Goal: Task Accomplishment & Management: Use online tool/utility

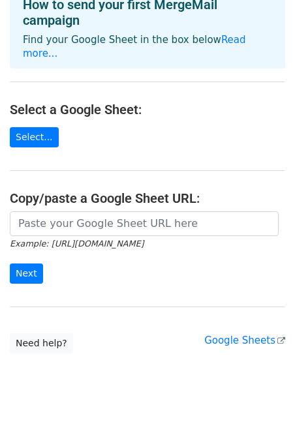
scroll to position [85, 0]
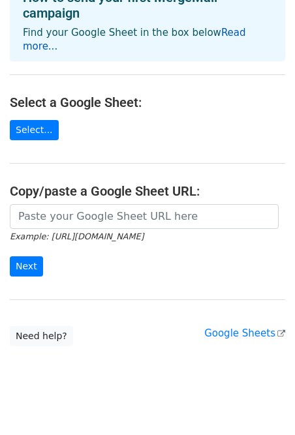
click at [229, 34] on link "Read more..." at bounding box center [134, 39] width 223 height 25
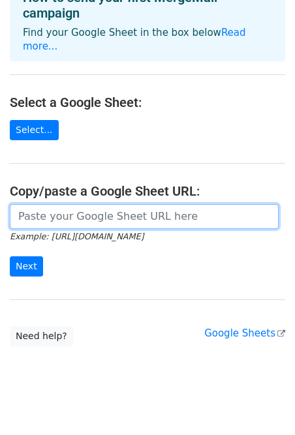
paste input "https://docs.google.com/spreadsheets/d/1Idsplga8Tkh-zxhUtTUN4UHmNrhcjC9x2hM847U…"
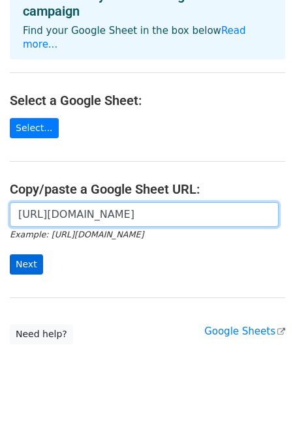
type input "https://docs.google.com/spreadsheets/d/1Idsplga8Tkh-zxhUtTUN4UHmNrhcjC9x2hM847U…"
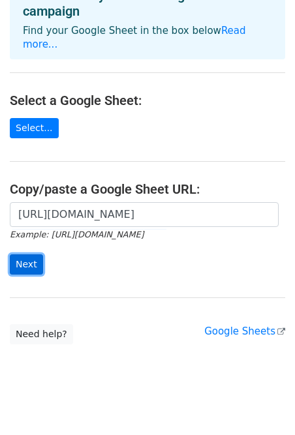
scroll to position [0, 0]
click at [21, 254] on input "Next" at bounding box center [26, 264] width 33 height 20
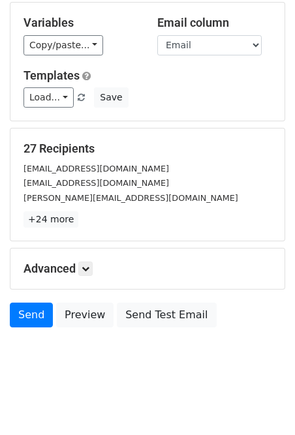
scroll to position [123, 0]
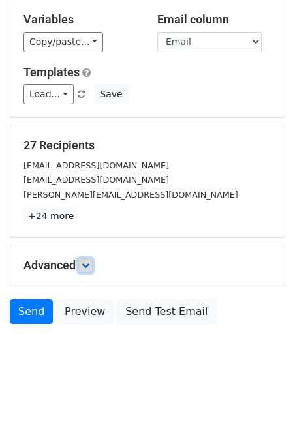
click at [87, 265] on icon at bounding box center [85, 265] width 8 height 8
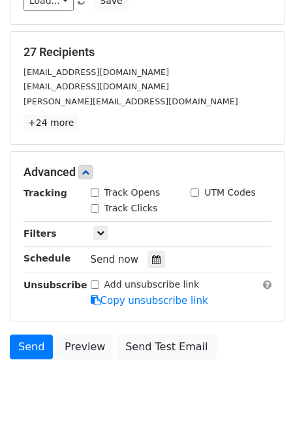
scroll to position [226, 0]
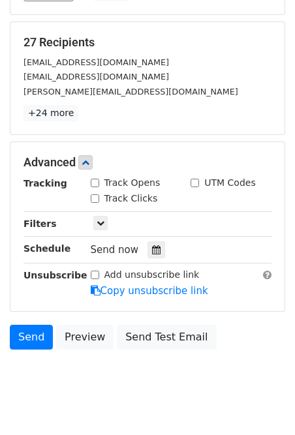
click at [95, 183] on input "Track Opens" at bounding box center [95, 183] width 8 height 8
checkbox input "true"
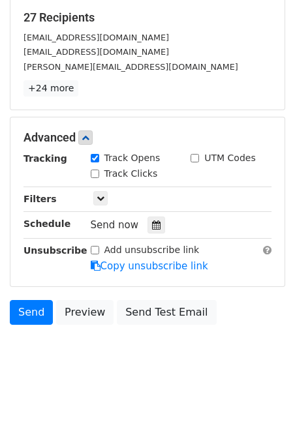
click at [95, 248] on input "Add unsubscribe link" at bounding box center [95, 250] width 8 height 8
checkbox input "true"
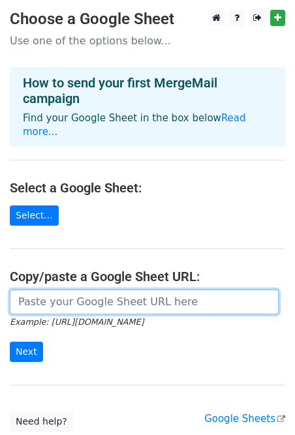
click at [62, 289] on input "url" at bounding box center [144, 301] width 269 height 25
paste input "[URL][DOMAIN_NAME]"
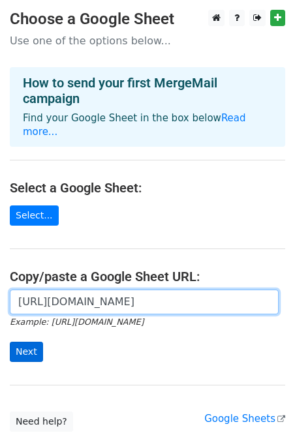
type input "[URL][DOMAIN_NAME]"
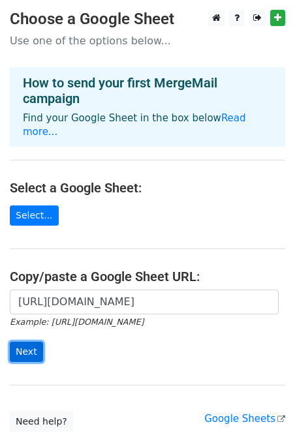
scroll to position [0, 0]
click at [25, 342] on input "Next" at bounding box center [26, 352] width 33 height 20
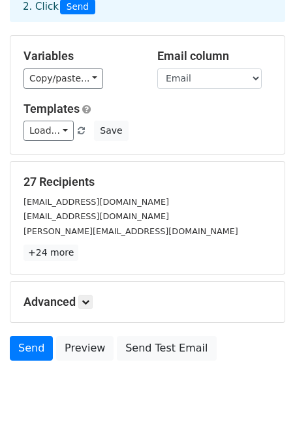
scroll to position [123, 0]
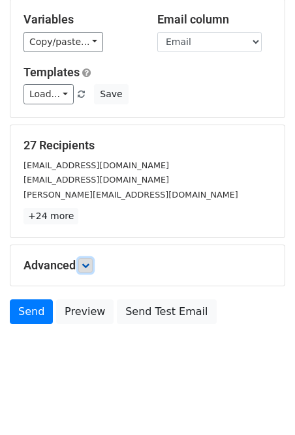
click at [89, 267] on icon at bounding box center [85, 265] width 8 height 8
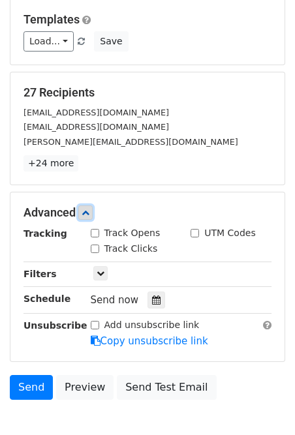
scroll to position [184, 0]
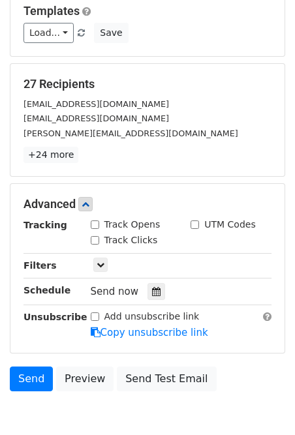
click at [95, 221] on input "Track Opens" at bounding box center [95, 224] width 8 height 8
checkbox input "true"
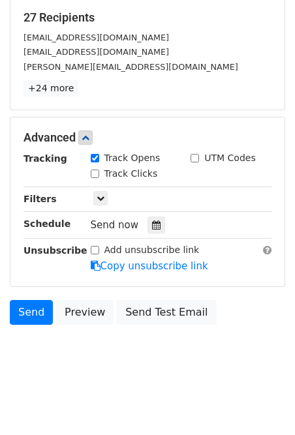
click at [96, 249] on input "Add unsubscribe link" at bounding box center [95, 250] width 8 height 8
checkbox input "true"
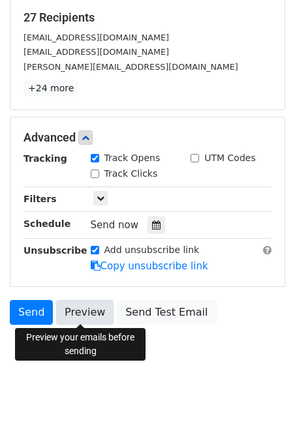
click at [83, 312] on link "Preview" at bounding box center [84, 312] width 57 height 25
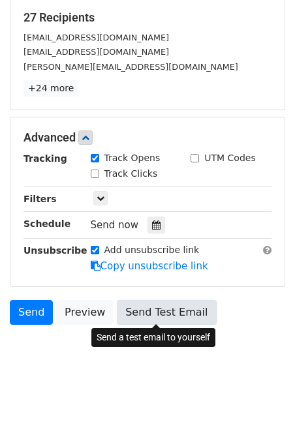
click at [134, 313] on link "Send Test Email" at bounding box center [166, 312] width 99 height 25
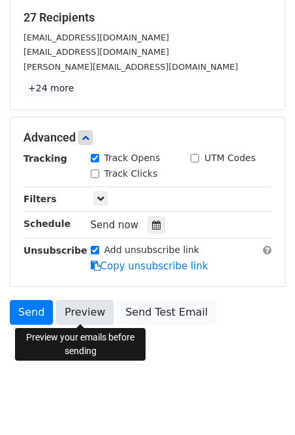
click at [71, 311] on link "Preview" at bounding box center [84, 312] width 57 height 25
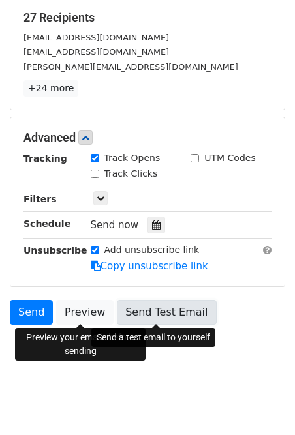
click at [179, 315] on link "Send Test Email" at bounding box center [166, 312] width 99 height 25
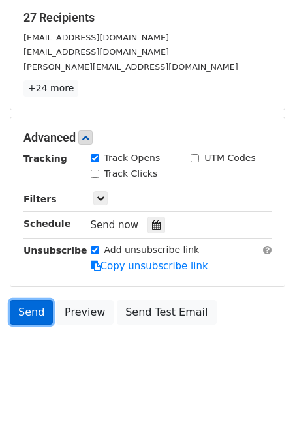
click at [36, 315] on link "Send" at bounding box center [31, 312] width 43 height 25
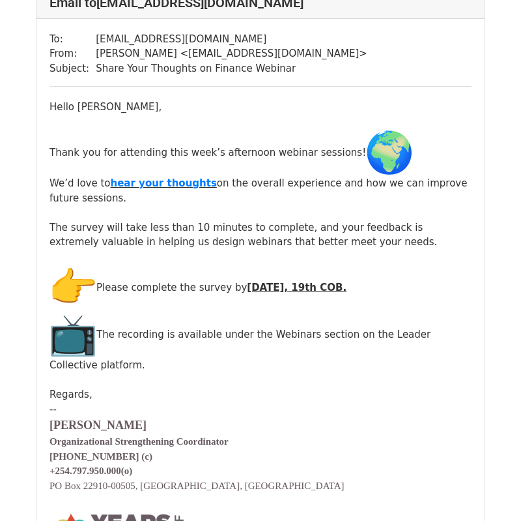
scroll to position [101, 0]
